Goal: Information Seeking & Learning: Find specific page/section

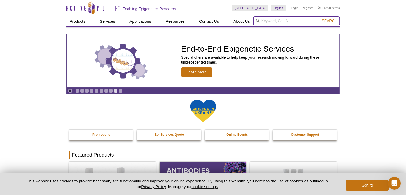
click at [267, 22] on input "search" at bounding box center [296, 20] width 87 height 9
paste input "Active Motif CREB/p-CREB TransAM ELISA-based assay"
type input "Active Motif CREB/p-CREB TransAM ELISA-based assay"
click at [320, 18] on button "Search" at bounding box center [329, 20] width 19 height 5
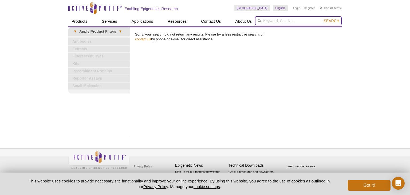
click at [277, 20] on input "search" at bounding box center [298, 20] width 87 height 9
paste input "CREB/p-CREB"
type input "CREB/p-CREB"
click at [322, 18] on button "Search" at bounding box center [331, 20] width 19 height 5
click at [280, 19] on input "search" at bounding box center [298, 20] width 87 height 9
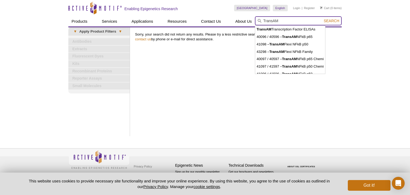
type input "TransAM"
click at [322, 18] on button "Search" at bounding box center [331, 20] width 19 height 5
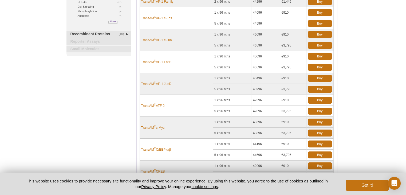
scroll to position [80, 0]
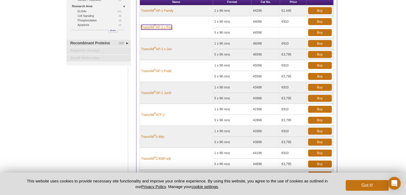
click at [155, 26] on sup "®" at bounding box center [155, 26] width 2 height 3
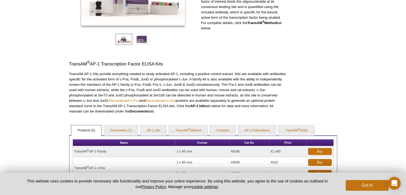
scroll to position [160, 0]
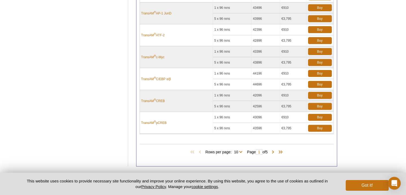
scroll to position [160, 0]
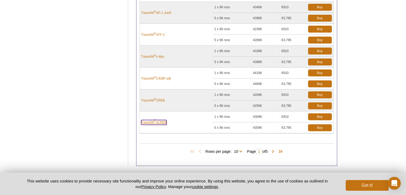
click at [157, 120] on link "TransAM ® pCREB" at bounding box center [154, 122] width 26 height 5
